Goal: Ask a question: Seek information or help from site administrators or community

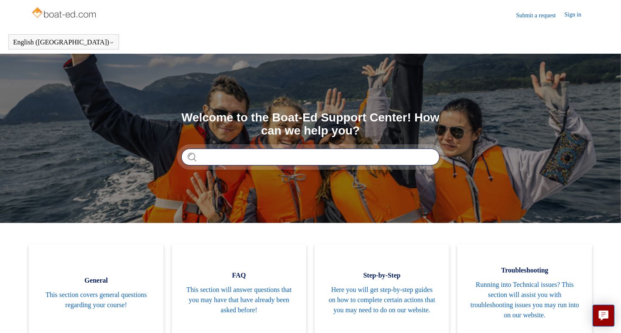
click at [255, 158] on input "Search" at bounding box center [310, 157] width 258 height 17
click at [274, 158] on input "Search" at bounding box center [310, 157] width 258 height 17
click at [327, 158] on input "Search" at bounding box center [310, 157] width 258 height 17
type input "**"
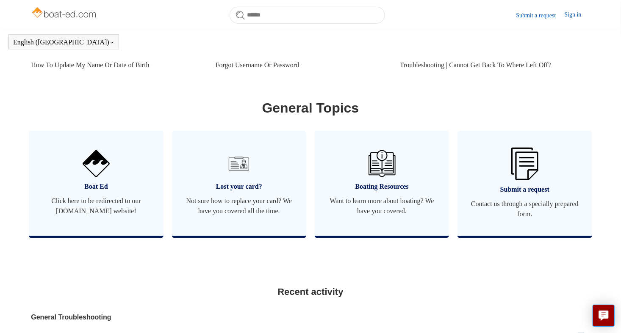
scroll to position [436, 0]
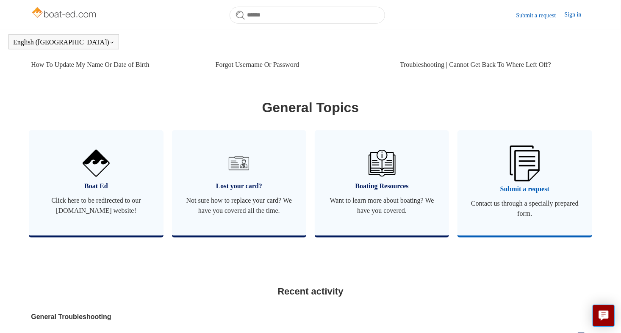
click at [515, 186] on span "Submit a request" at bounding box center [524, 189] width 109 height 10
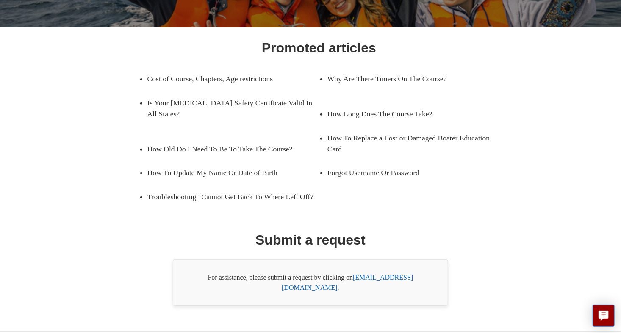
scroll to position [122, 0]
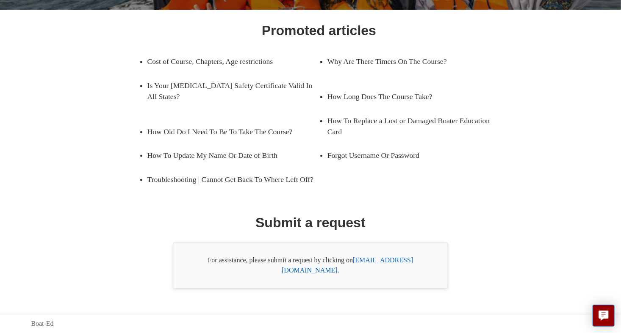
click at [380, 271] on link "support@boat-ed.com" at bounding box center [347, 265] width 131 height 17
click at [376, 271] on link "support@boat-ed.com" at bounding box center [347, 265] width 131 height 17
